Goal: Navigation & Orientation: Find specific page/section

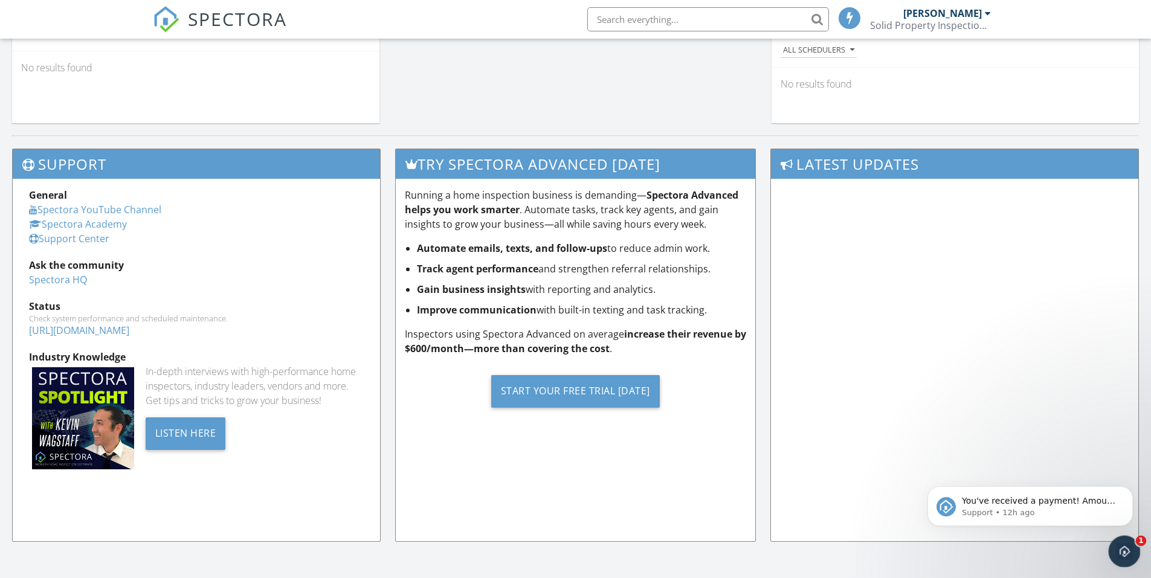
click at [569, 550] on icon "Open Intercom Messenger" at bounding box center [1123, 550] width 20 height 20
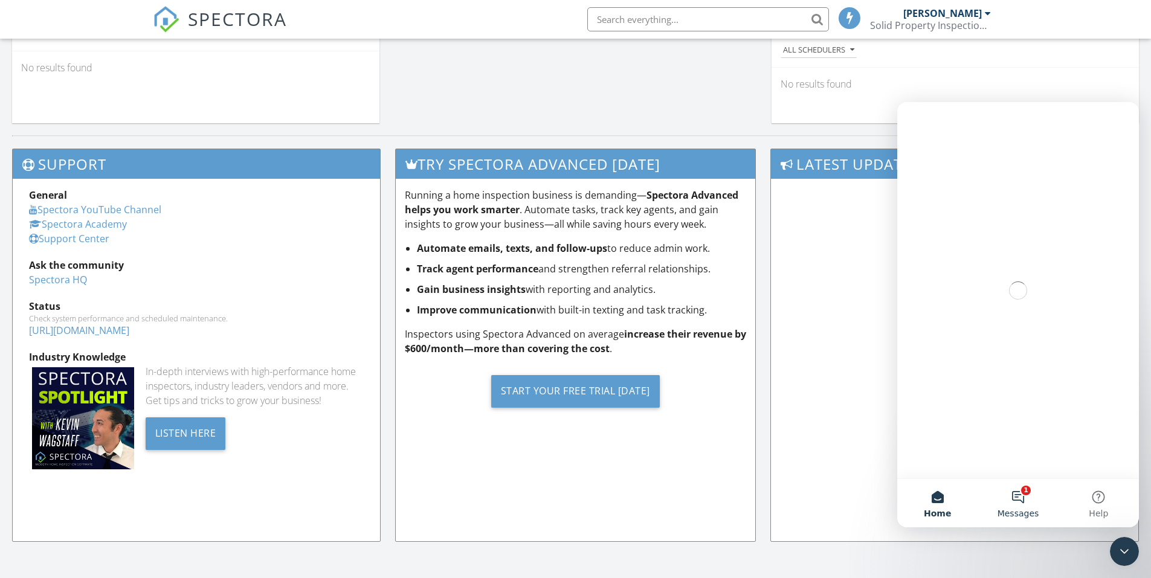
click at [569, 496] on button "1 Messages" at bounding box center [1017, 503] width 80 height 48
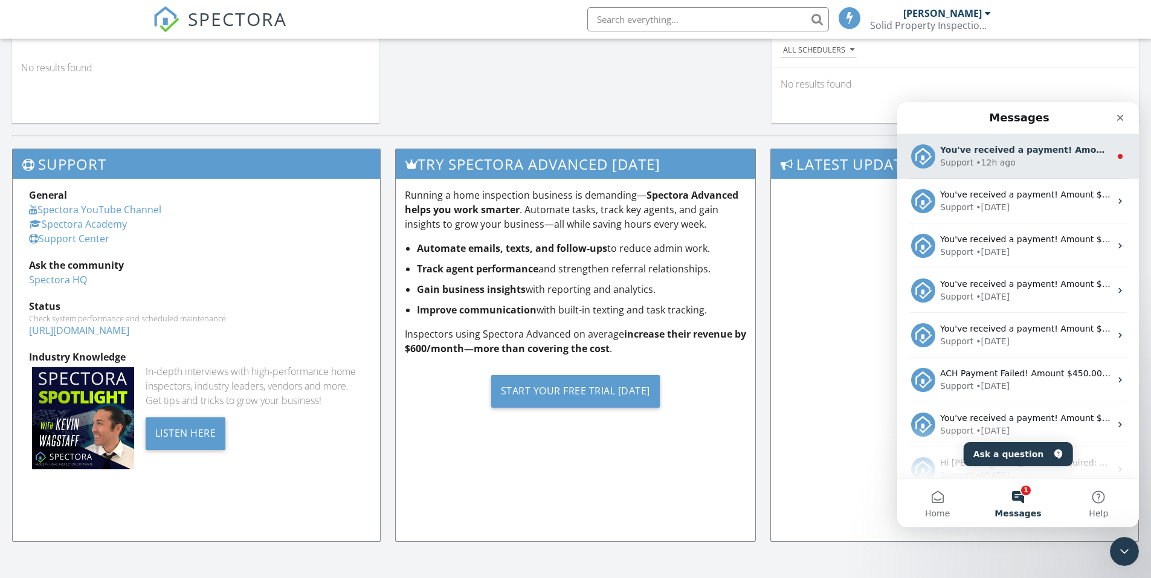
click at [569, 159] on div "• 12h ago" at bounding box center [995, 162] width 39 height 13
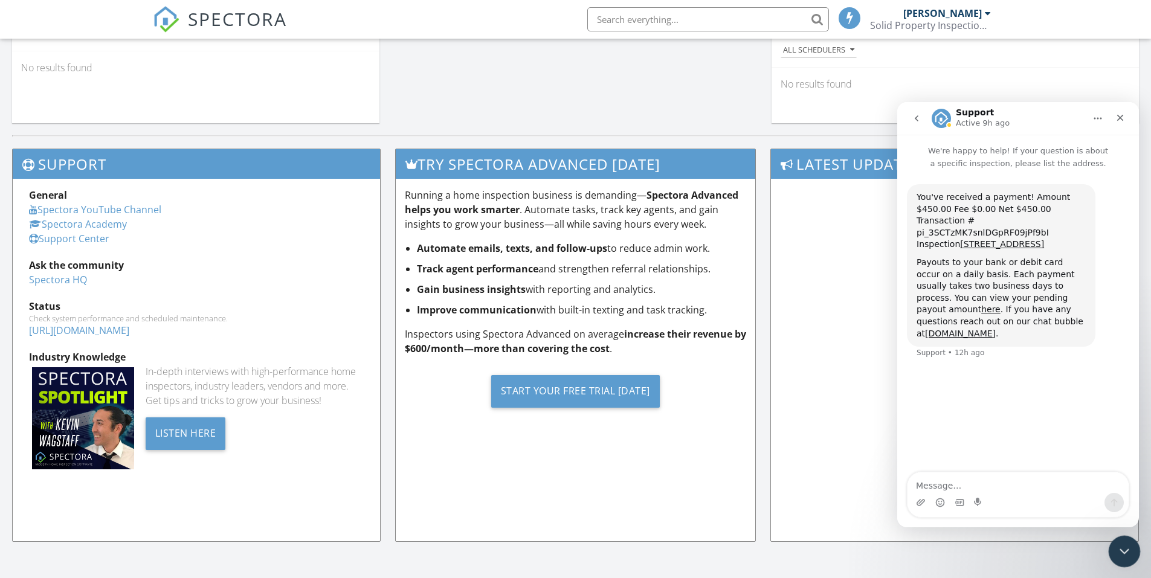
click at [569, 536] on div "Close Intercom Messenger" at bounding box center [1122, 549] width 29 height 29
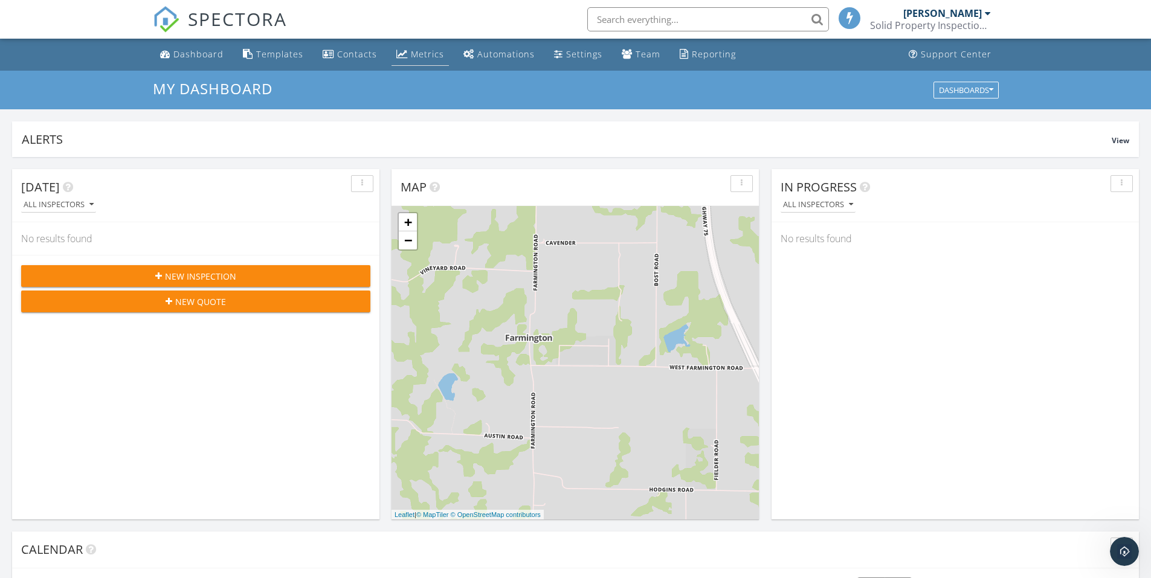
click at [416, 51] on div "Metrics" at bounding box center [427, 53] width 33 height 11
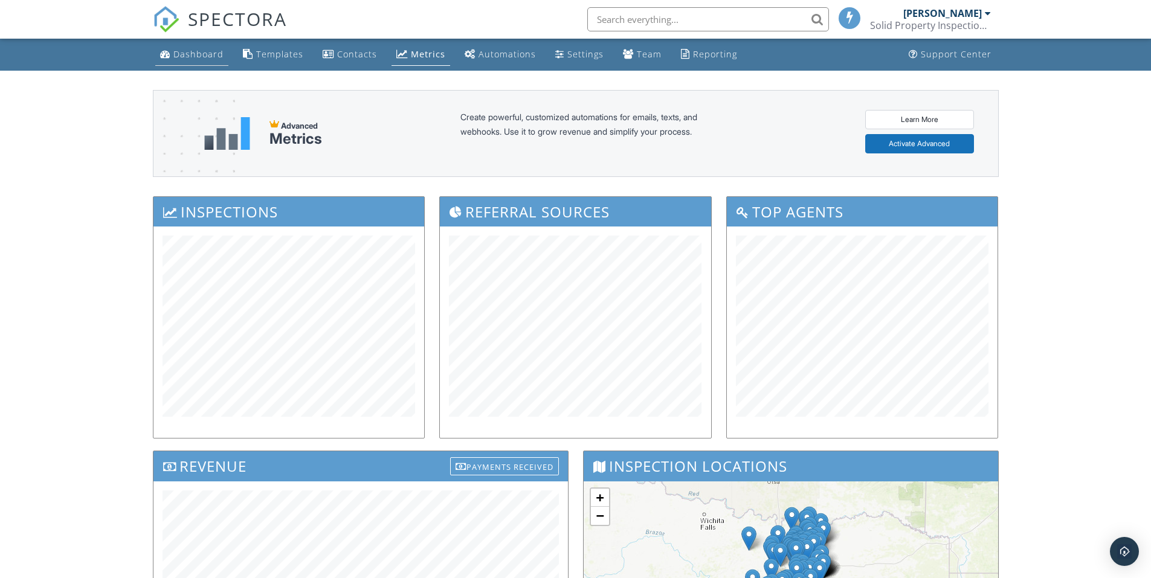
click at [191, 56] on div "Dashboard" at bounding box center [198, 53] width 50 height 11
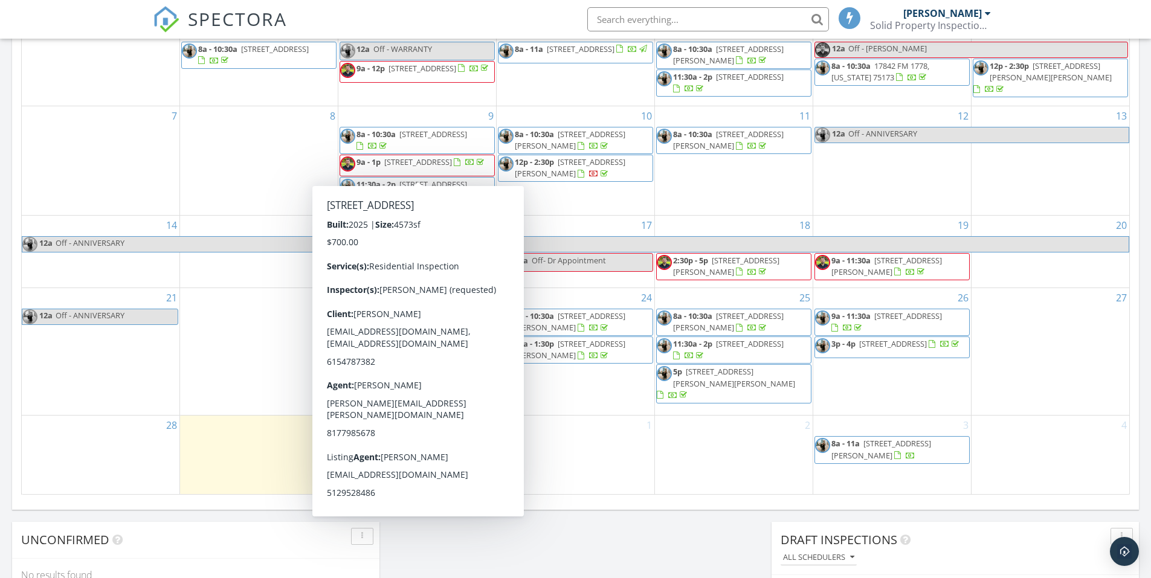
scroll to position [604, 0]
